Goal: Task Accomplishment & Management: Manage account settings

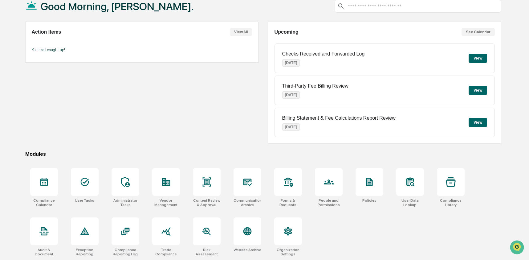
scroll to position [40, 0]
click at [337, 182] on div at bounding box center [329, 182] width 28 height 28
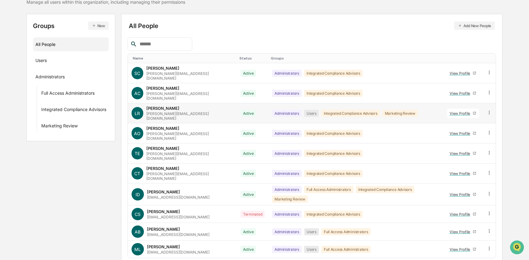
scroll to position [61, 0]
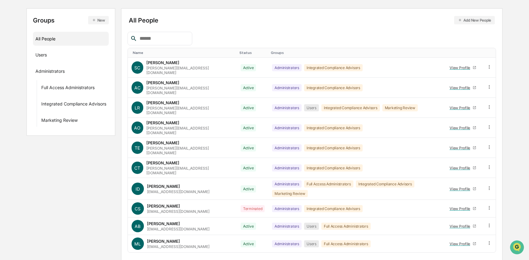
click at [154, 245] on body "Calendar Manage Tasks Reviews Approval Management Company People, Data, Setting…" at bounding box center [264, 109] width 529 height 341
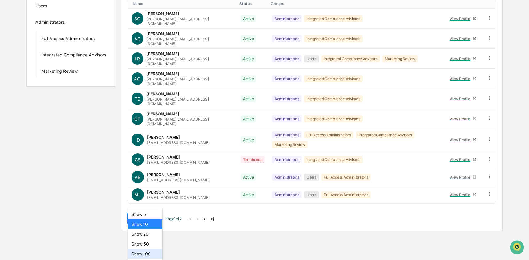
click at [153, 250] on div "Show 100" at bounding box center [145, 254] width 35 height 10
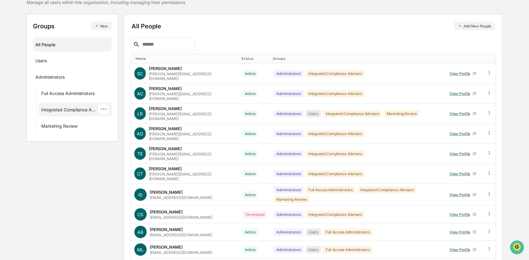
scroll to position [51, 0]
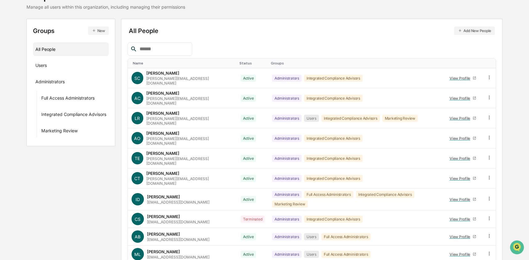
click at [93, 31] on icon "button" at bounding box center [94, 30] width 4 height 4
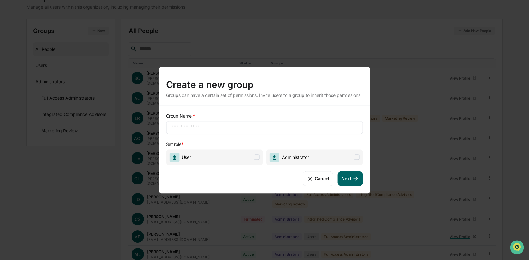
click at [207, 130] on input "text" at bounding box center [265, 127] width 188 height 6
click at [328, 183] on button "Cancel" at bounding box center [318, 178] width 31 height 15
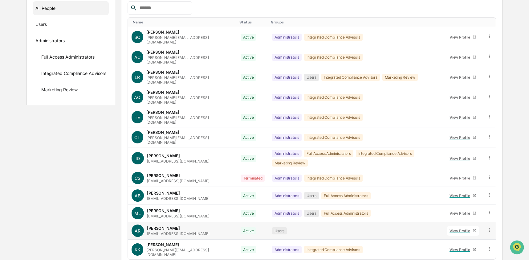
scroll to position [97, 0]
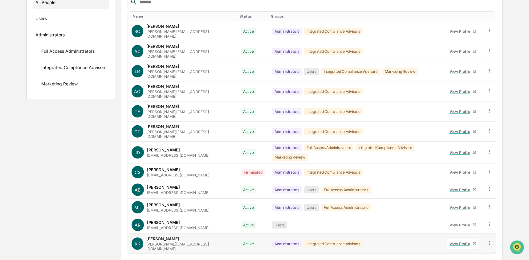
click at [492, 240] on icon at bounding box center [490, 243] width 6 height 6
click at [469, 249] on div "Groups & Permissions" at bounding box center [461, 252] width 51 height 7
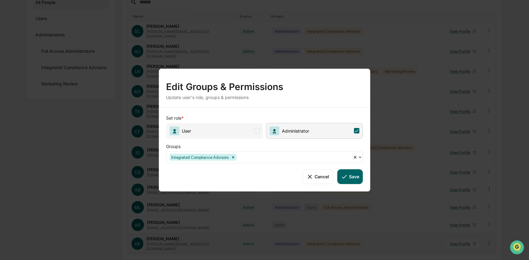
click at [322, 177] on button "Cancel" at bounding box center [318, 176] width 31 height 15
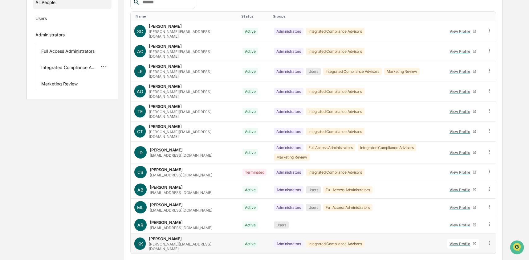
scroll to position [0, 0]
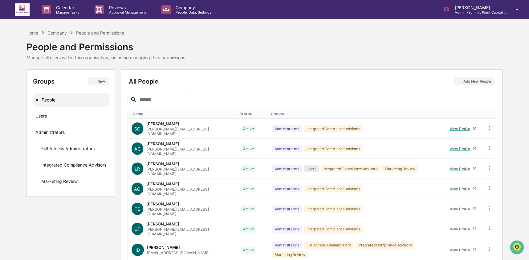
click at [101, 80] on button "New" at bounding box center [98, 81] width 21 height 8
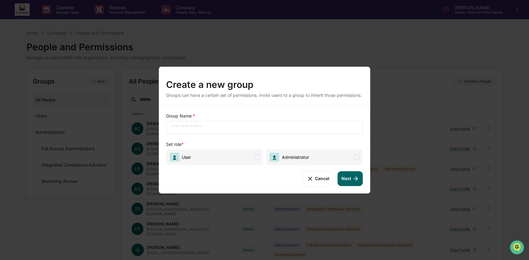
click at [189, 130] on input "text" at bounding box center [265, 127] width 188 height 6
type input "**********"
click at [328, 161] on span "Administrator" at bounding box center [314, 157] width 97 height 16
click at [348, 183] on button "Next" at bounding box center [350, 178] width 25 height 15
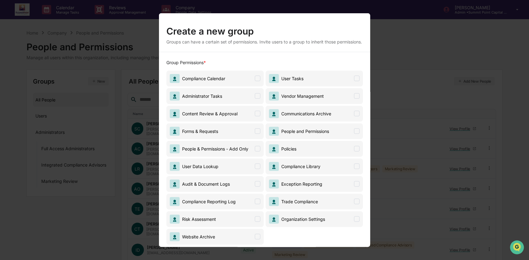
click at [236, 135] on span "Forms & Requests" at bounding box center [214, 131] width 97 height 16
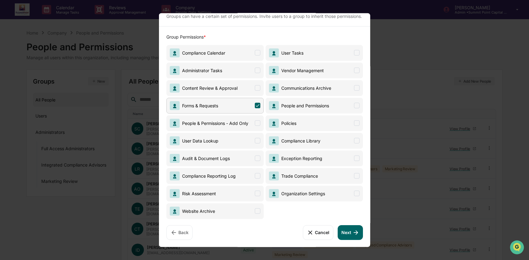
scroll to position [29, 0]
click at [351, 239] on button "Next" at bounding box center [350, 232] width 25 height 15
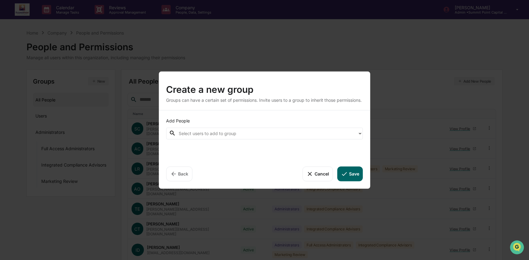
click at [223, 137] on div at bounding box center [267, 133] width 176 height 7
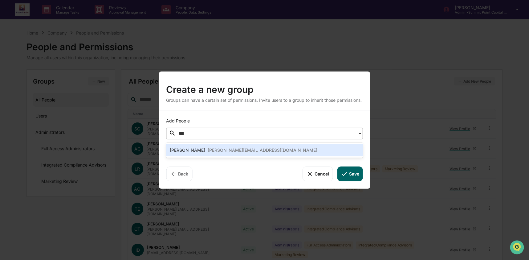
type input "****"
click at [233, 150] on div "[PERSON_NAME][EMAIL_ADDRESS][DOMAIN_NAME]" at bounding box center [263, 149] width 110 height 7
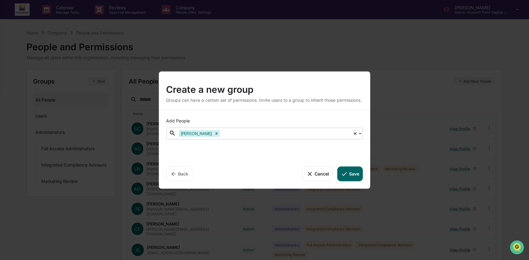
click at [343, 176] on icon at bounding box center [344, 174] width 5 height 4
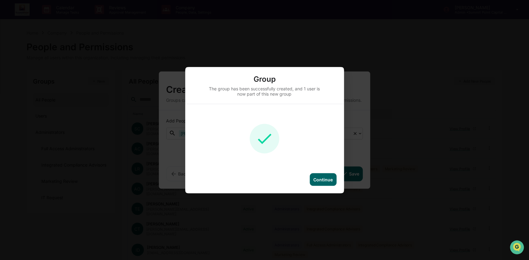
click at [329, 178] on div "Continue" at bounding box center [323, 179] width 19 height 5
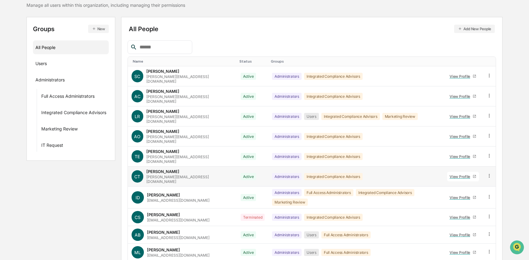
scroll to position [97, 0]
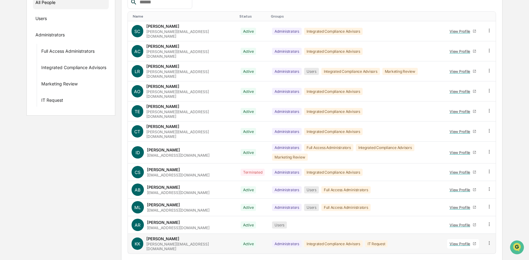
click at [490, 234] on td at bounding box center [489, 244] width 13 height 20
click at [490, 240] on icon at bounding box center [490, 243] width 6 height 6
click at [473, 249] on div "Groups & Permissions" at bounding box center [461, 252] width 51 height 7
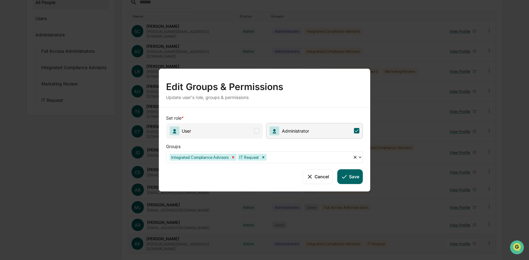
click at [234, 158] on icon "Remove Integrated Compliance Advisors" at bounding box center [233, 157] width 2 height 2
click at [357, 177] on button "Save" at bounding box center [351, 176] width 26 height 15
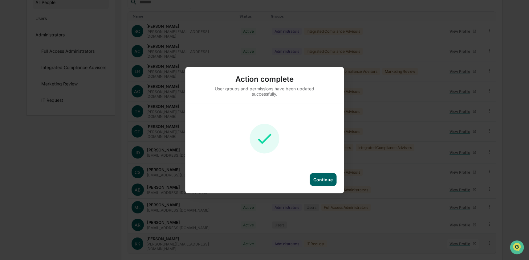
click at [315, 179] on div "Continue" at bounding box center [323, 179] width 19 height 5
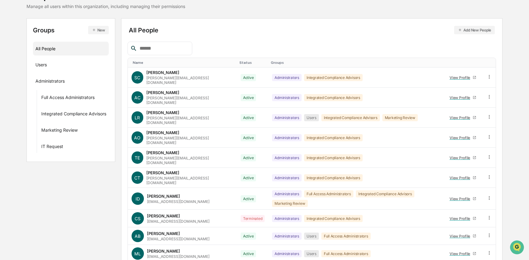
scroll to position [0, 0]
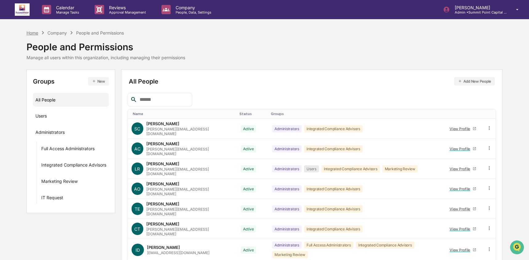
click at [28, 34] on div "Home" at bounding box center [33, 32] width 12 height 5
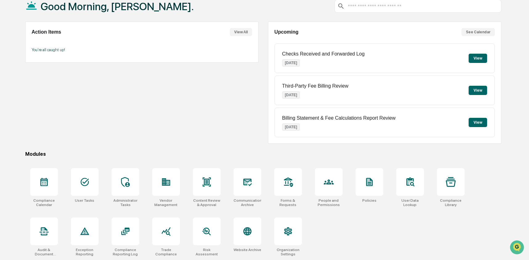
scroll to position [40, 0]
click at [287, 235] on icon at bounding box center [288, 231] width 10 height 10
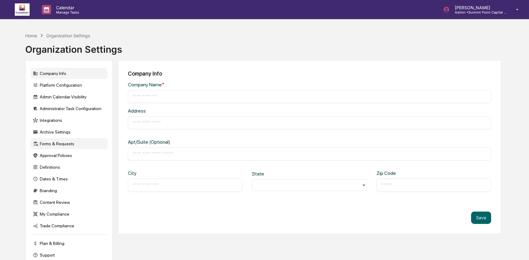
type input "**********"
type input "*********"
type input "*****"
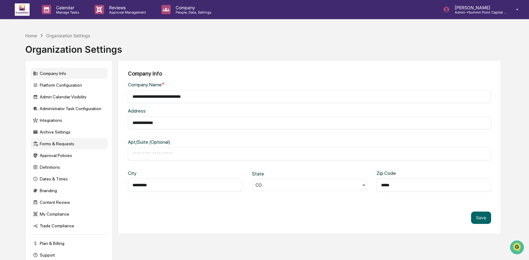
click at [69, 146] on div "Forms & Requests" at bounding box center [69, 143] width 77 height 11
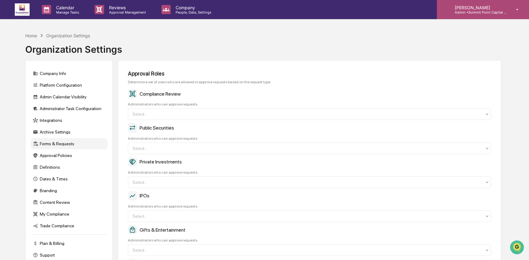
click at [495, 11] on p "Admin • [GEOGRAPHIC_DATA] Capital Management" at bounding box center [478, 12] width 57 height 4
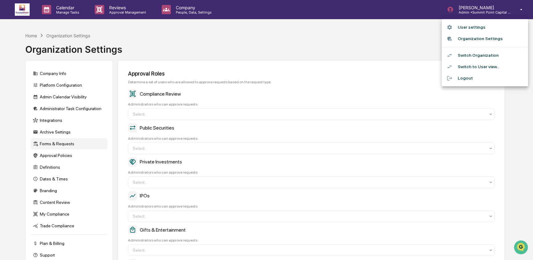
click at [488, 59] on li "Switch Organization" at bounding box center [485, 55] width 86 height 11
